Goal: Task Accomplishment & Management: Use online tool/utility

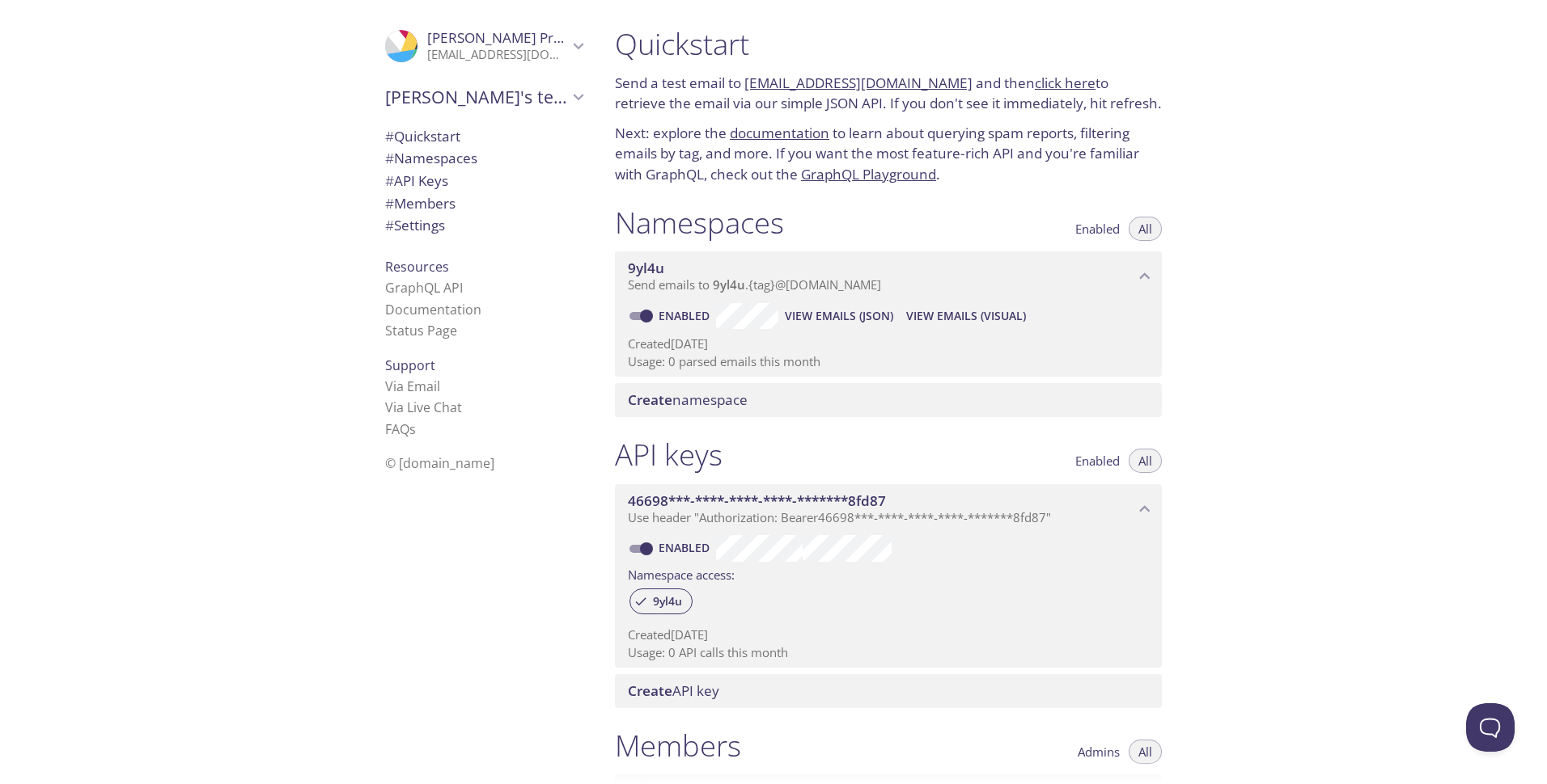
drag, startPoint x: 911, startPoint y: 286, endPoint x: 823, endPoint y: 167, distance: 148.0
click at [740, 187] on div "Quickstart Send a test email to [EMAIL_ADDRESS][DOMAIN_NAME] and then click her…" at bounding box center [894, 392] width 585 height 784
click at [1094, 229] on span "Enabled" at bounding box center [1097, 229] width 45 height 0
click at [1139, 229] on span "All" at bounding box center [1145, 229] width 13 height 0
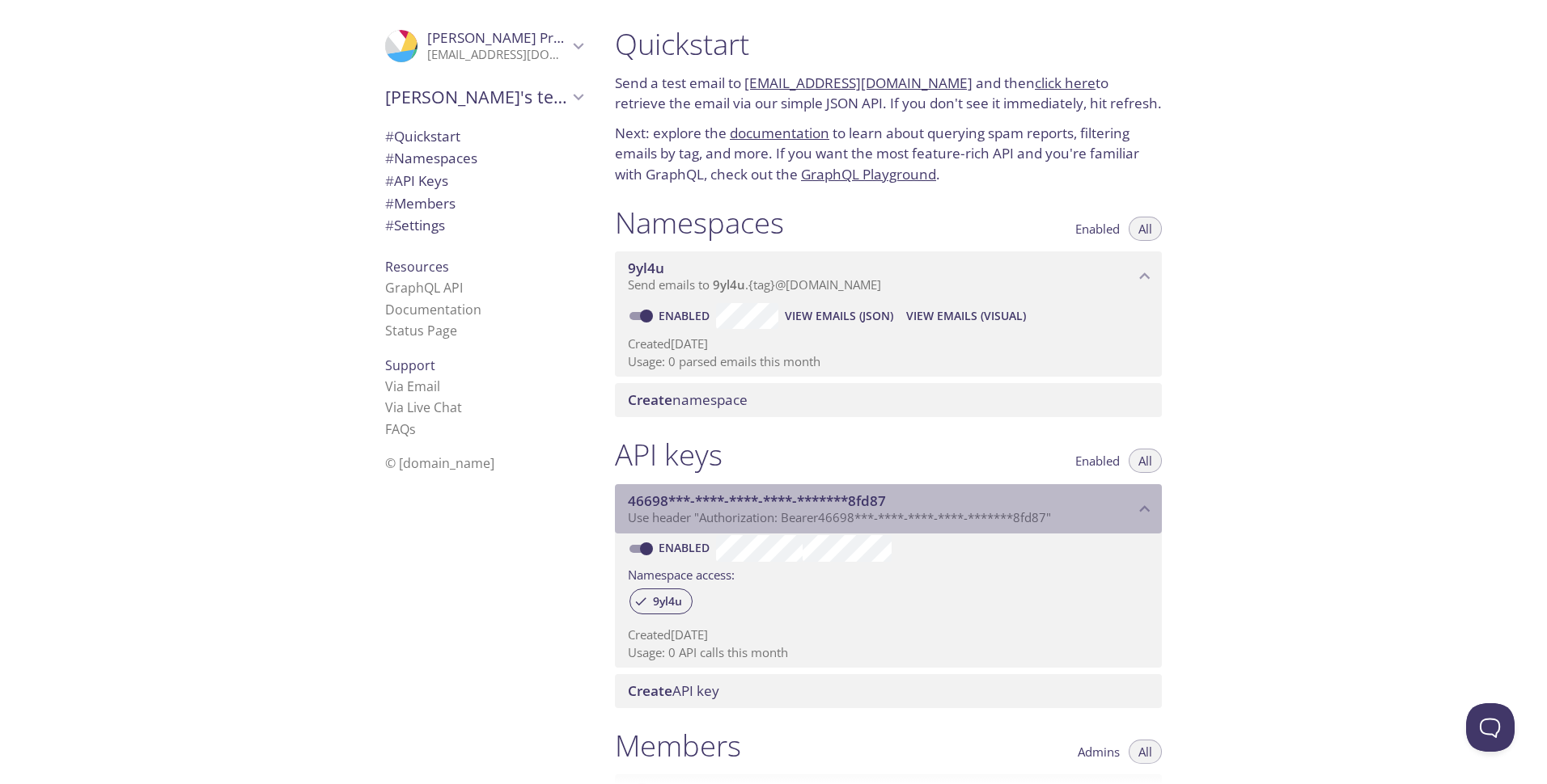
click at [1021, 500] on span "46698***-****-****-****-*******8fd87" at bounding box center [880, 501] width 506 height 18
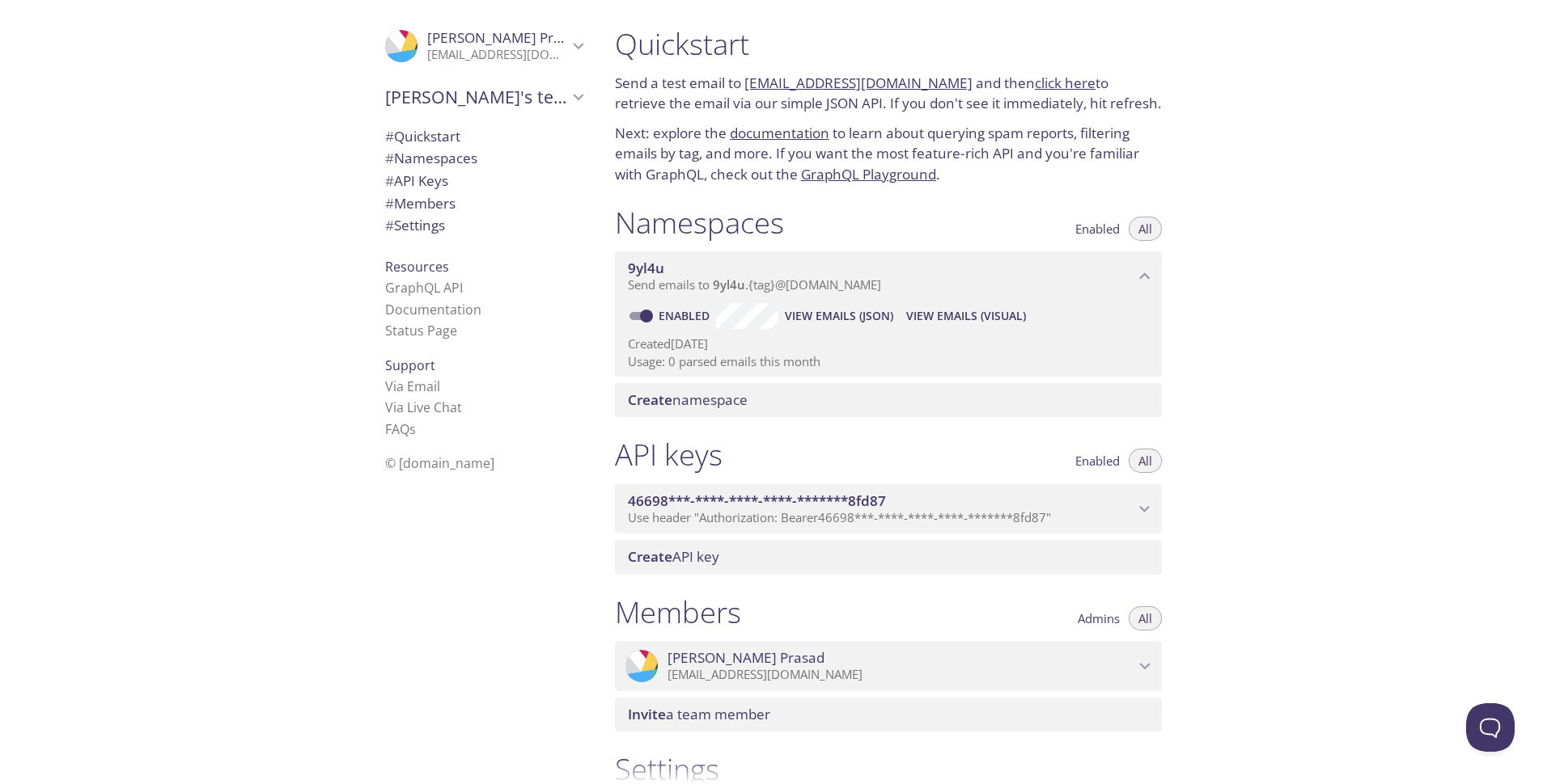
click at [1016, 497] on span "46698***-****-****-****-*******8fd87" at bounding box center [880, 501] width 506 height 18
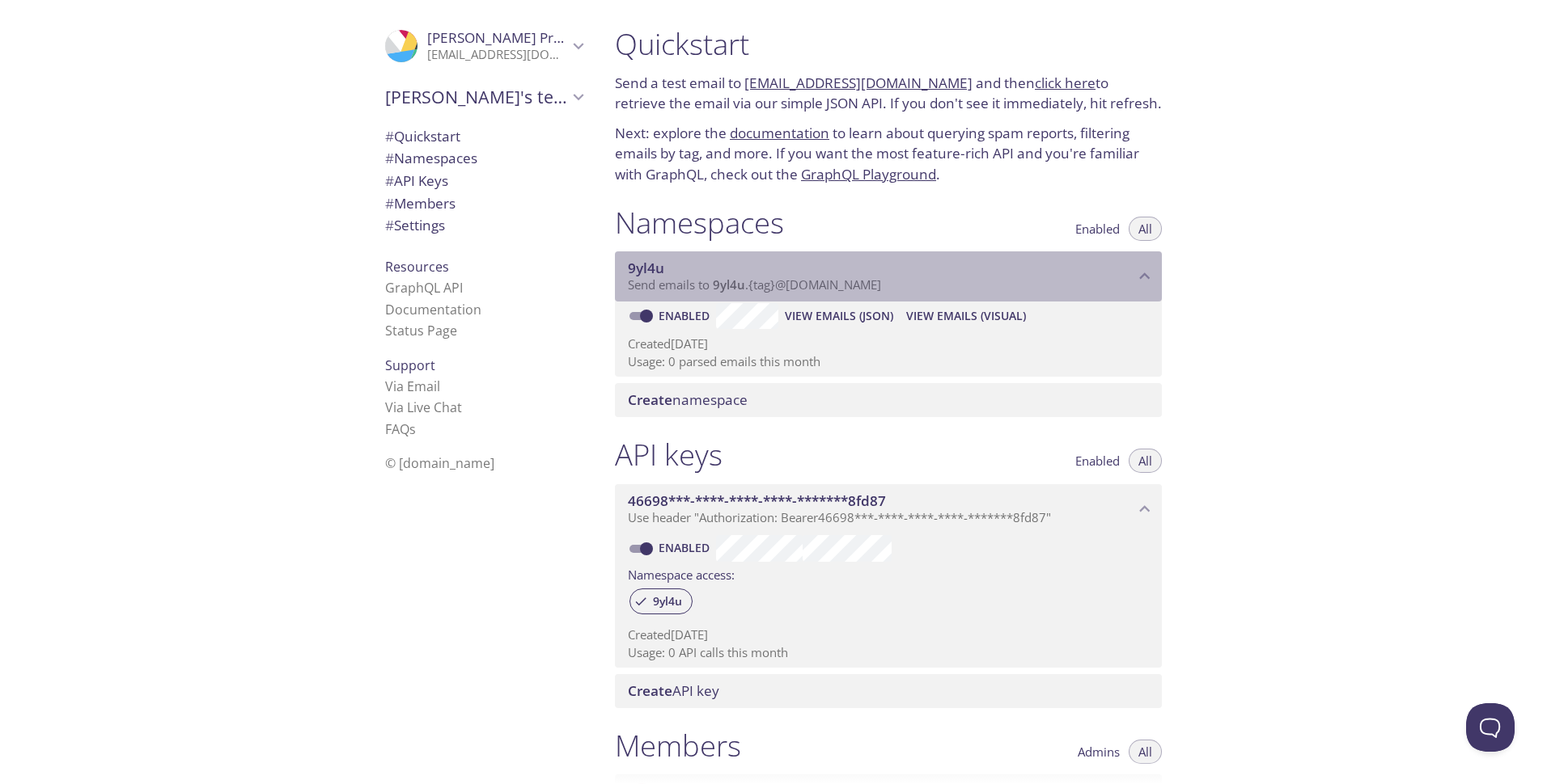
drag, startPoint x: 915, startPoint y: 288, endPoint x: 650, endPoint y: 287, distance: 265.0
click at [650, 287] on p "Send emails to 9yl4u . {tag} @[DOMAIN_NAME]" at bounding box center [880, 285] width 506 height 16
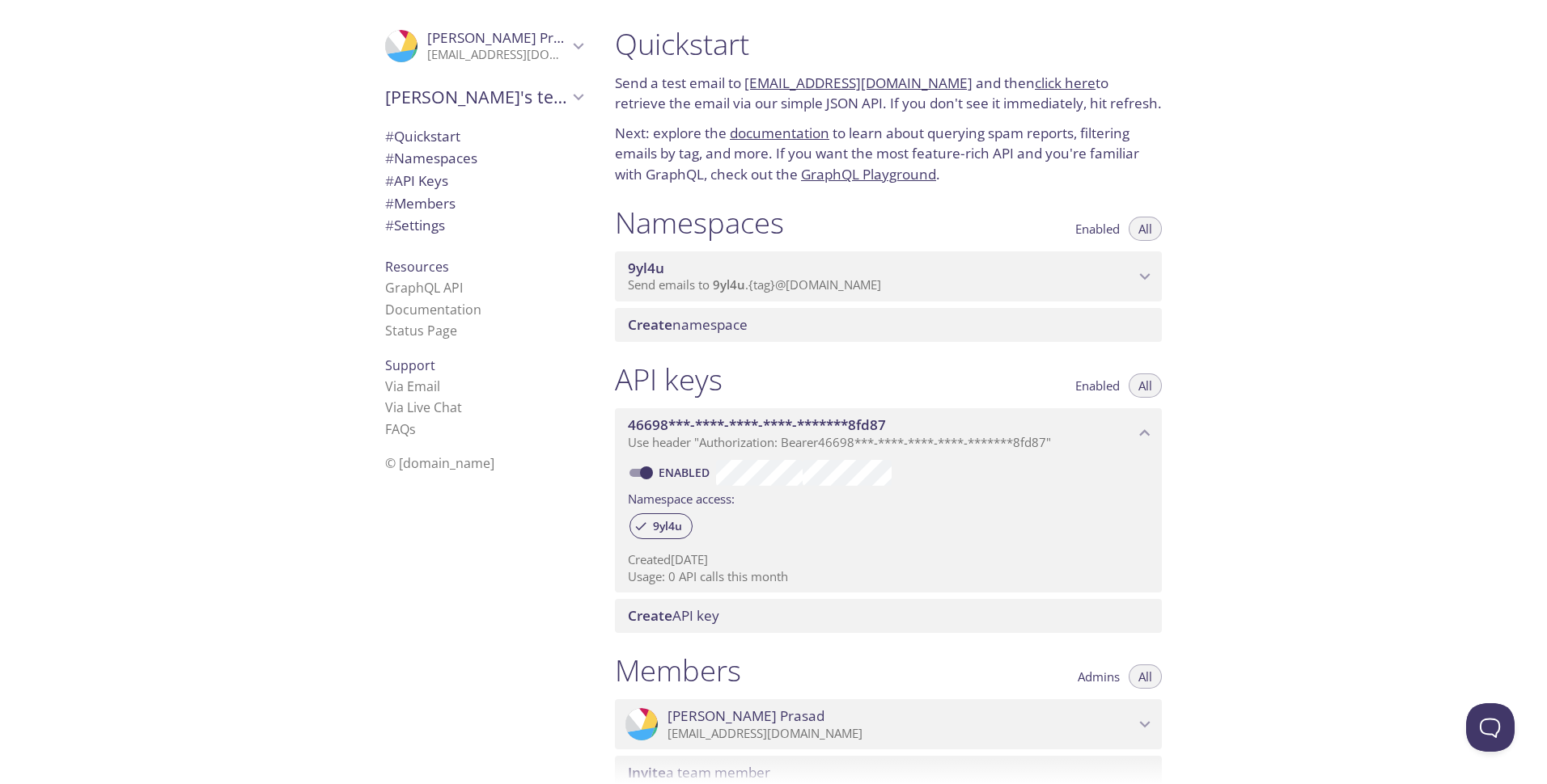
drag, startPoint x: 743, startPoint y: 78, endPoint x: 939, endPoint y: 86, distance: 196.2
click at [939, 86] on p "Send a test email to [EMAIL_ADDRESS][DOMAIN_NAME] and then click here to retrie…" at bounding box center [888, 93] width 547 height 41
click at [714, 328] on span "Create namespace" at bounding box center [687, 325] width 120 height 18
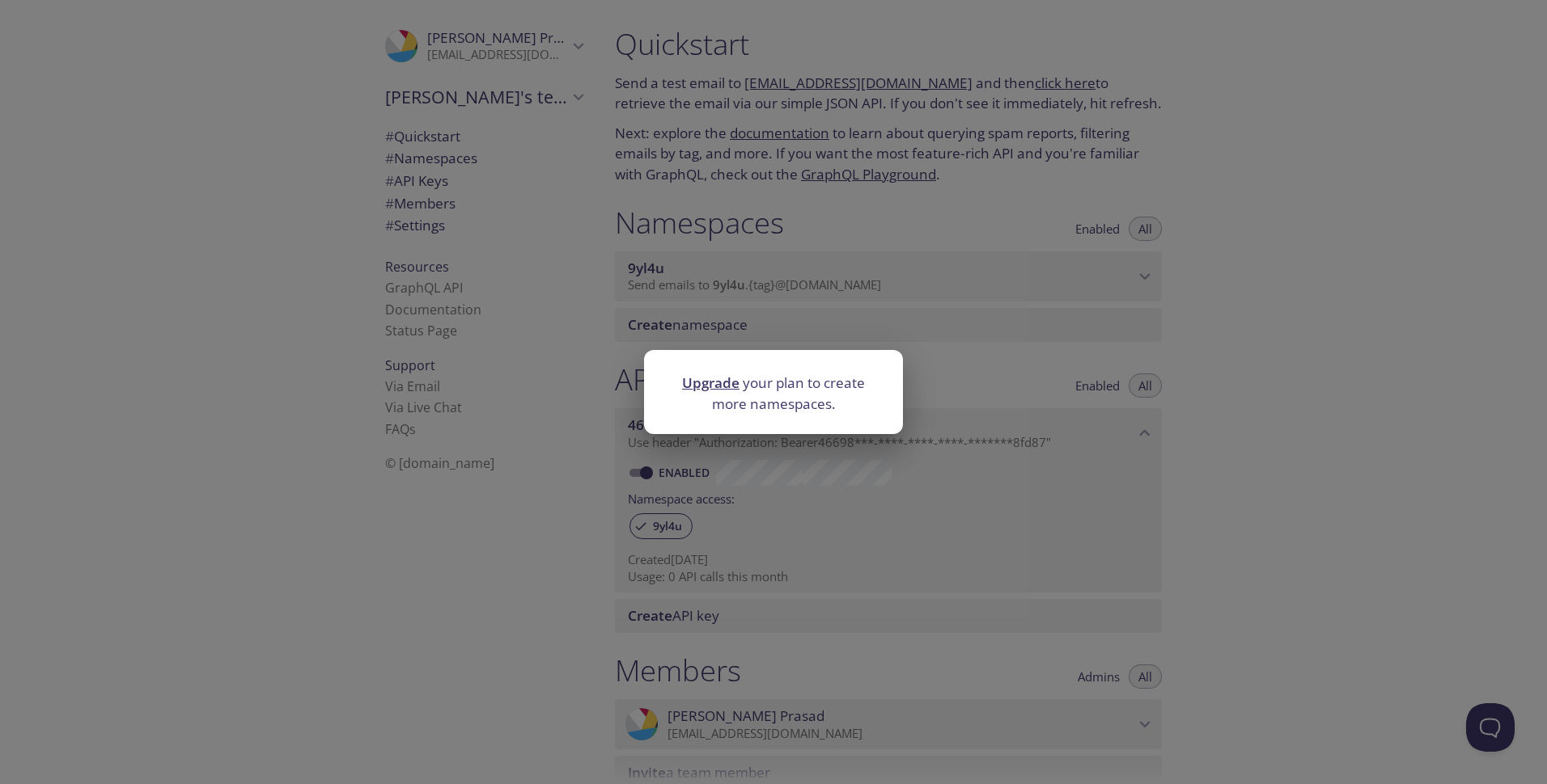
drag, startPoint x: 819, startPoint y: 320, endPoint x: 709, endPoint y: 280, distance: 117.0
click at [819, 319] on div "Upgrade your plan to create more namespaces." at bounding box center [774, 392] width 1547 height 784
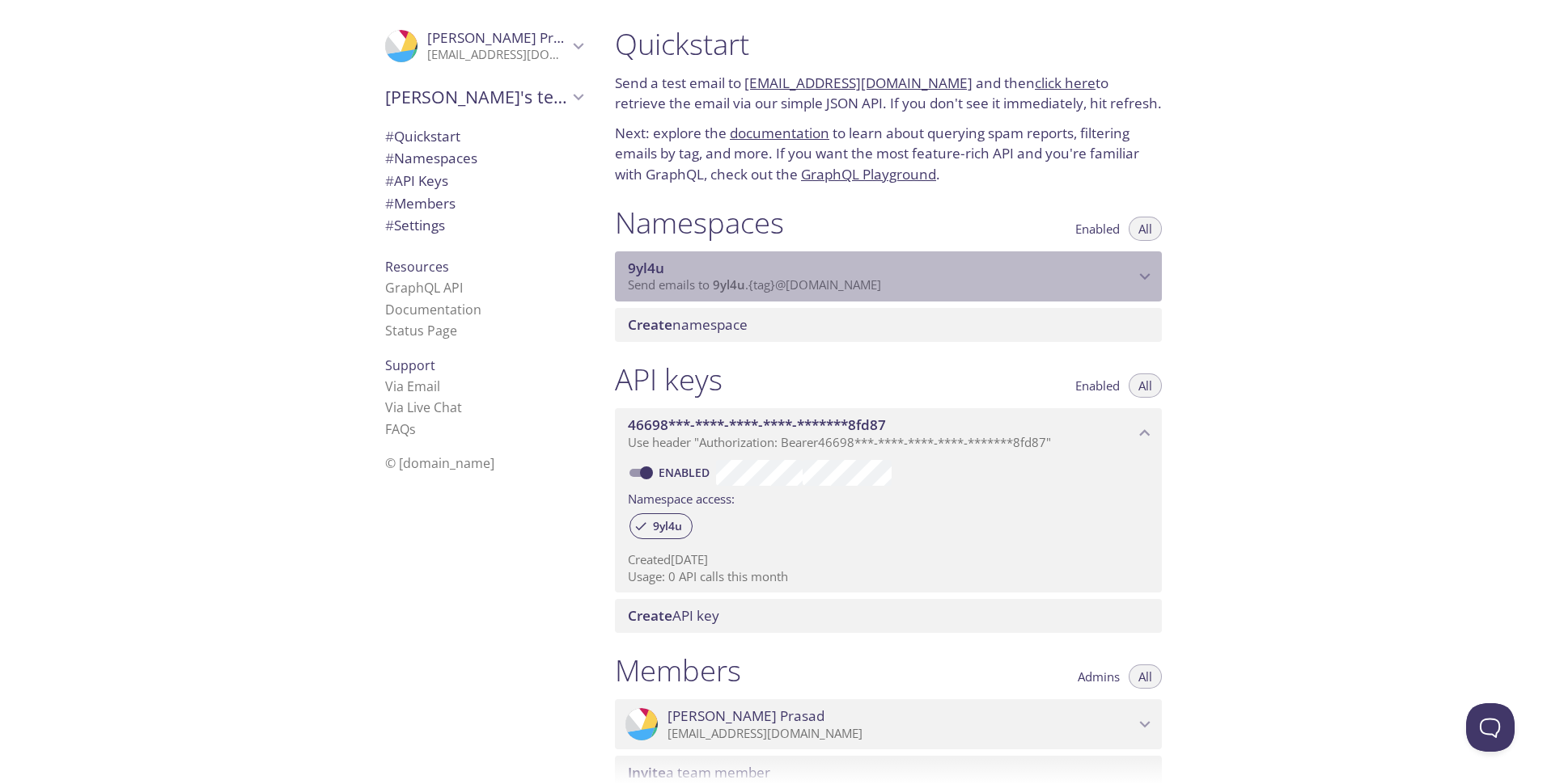
drag, startPoint x: 671, startPoint y: 264, endPoint x: 830, endPoint y: 280, distance: 159.8
click at [621, 271] on div "9yl4u Send emails to 9yl4u . {tag} @[DOMAIN_NAME]" at bounding box center [888, 277] width 547 height 50
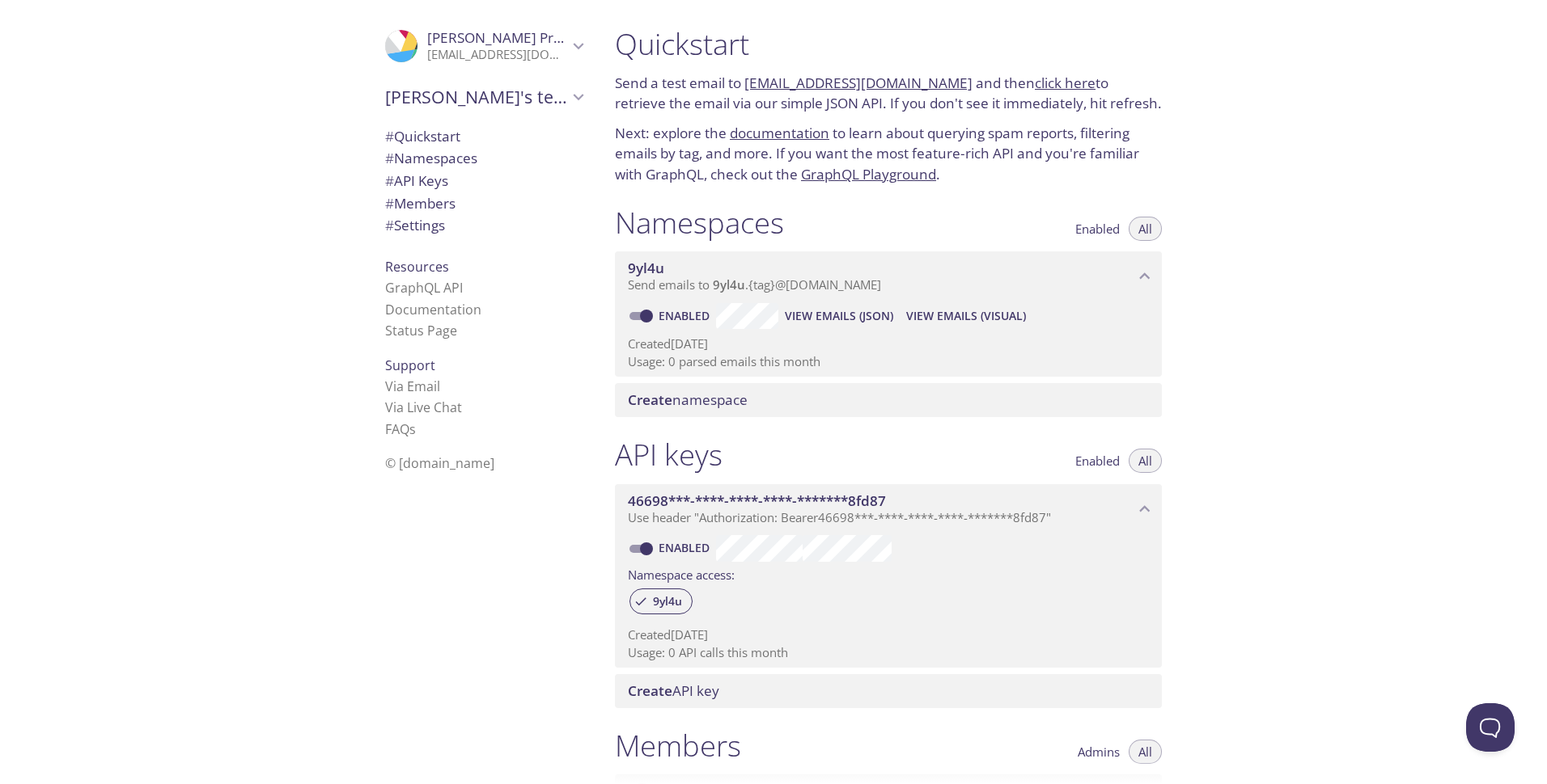
click at [710, 319] on div at bounding box center [716, 316] width 18 height 18
